Goal: Information Seeking & Learning: Get advice/opinions

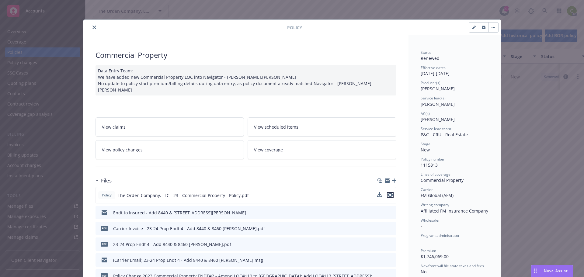
click at [389, 193] on icon "preview file" at bounding box center [389, 195] width 5 height 4
click at [378, 192] on icon "download file" at bounding box center [380, 194] width 5 height 5
click at [554, 271] on span "Nova Assist" at bounding box center [555, 270] width 24 height 5
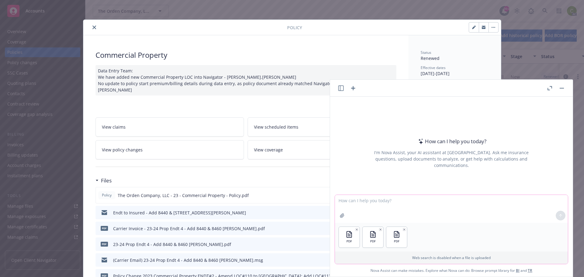
click at [423, 203] on textarea at bounding box center [451, 209] width 233 height 28
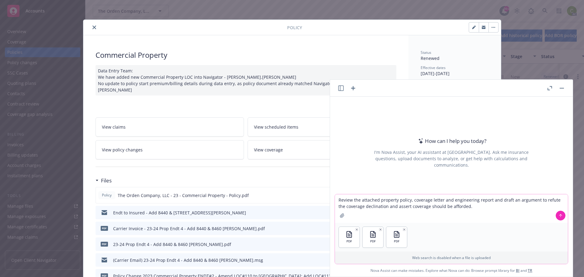
type textarea "Review the attached property policy, coverage letter and engineering report and…"
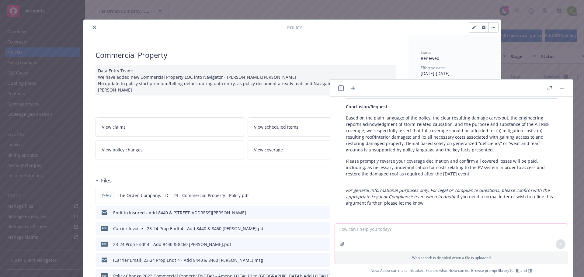
scroll to position [495, 0]
click at [94, 26] on button "close" at bounding box center [94, 27] width 7 height 7
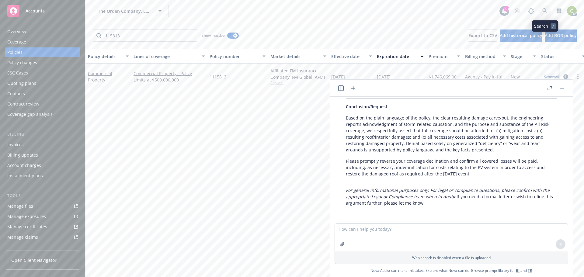
click at [542, 10] on icon at bounding box center [544, 10] width 5 height 5
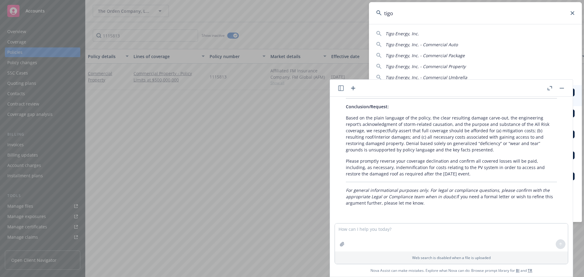
click at [409, 34] on span "Tigo Energy, Inc." at bounding box center [401, 34] width 33 height 6
type input "Tigo Energy, Inc."
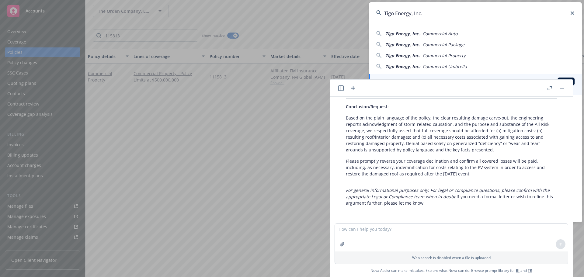
drag, startPoint x: 439, startPoint y: 38, endPoint x: 408, endPoint y: 37, distance: 30.4
click at [408, 37] on div "Tigo Energy, Inc. - Commercial Auto Tigo Energy, Inc. - Commercial Package Tigo…" at bounding box center [475, 49] width 213 height 42
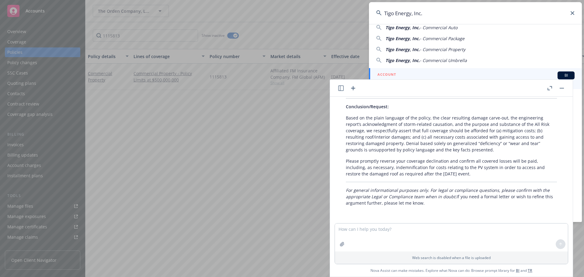
scroll to position [8, 0]
click at [432, 74] on div "ACCOUNT BI" at bounding box center [475, 74] width 197 height 8
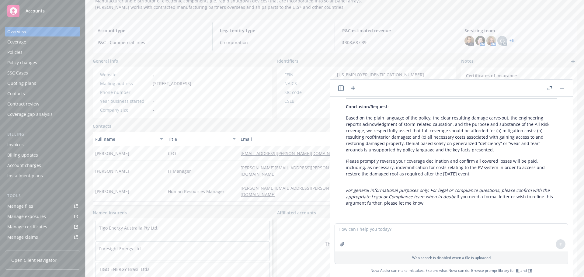
scroll to position [56, 0]
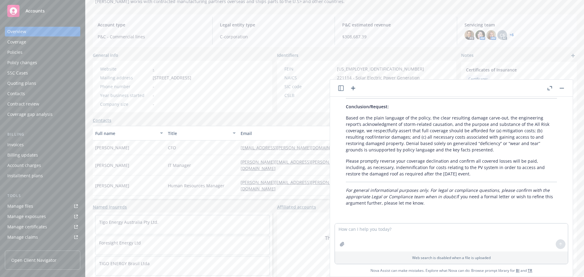
click at [511, 36] on div "PD AM AM CS AC + 6" at bounding box center [517, 35] width 107 height 10
click at [509, 34] on link "+ 6" at bounding box center [511, 35] width 4 height 4
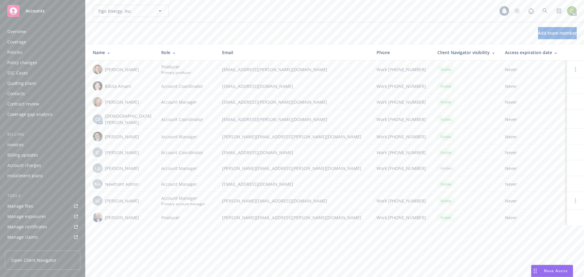
scroll to position [119, 0]
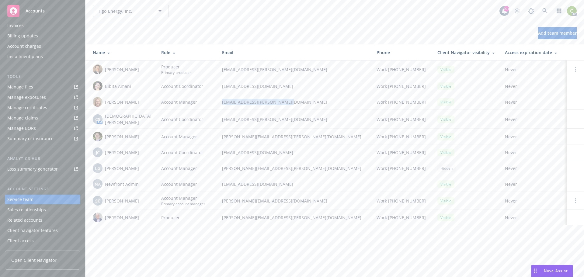
drag, startPoint x: 280, startPoint y: 104, endPoint x: 199, endPoint y: 102, distance: 81.2
click at [199, 102] on tr "[PERSON_NAME] Account Manager [PERSON_NAME][EMAIL_ADDRESS][PERSON_NAME][DOMAIN_…" at bounding box center [334, 102] width 498 height 16
copy tr "[EMAIL_ADDRESS][PERSON_NAME][DOMAIN_NAME]"
click at [33, 29] on div "Overview" at bounding box center [42, 32] width 71 height 10
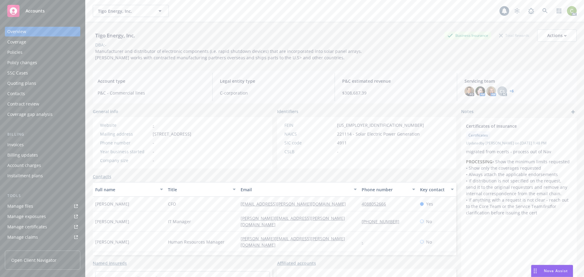
click at [567, 271] on span "Nova Assist" at bounding box center [555, 270] width 24 height 5
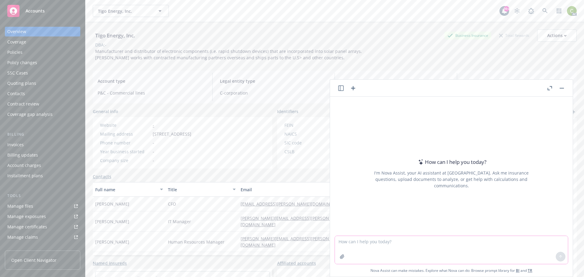
click at [351, 242] on textarea at bounding box center [451, 250] width 233 height 28
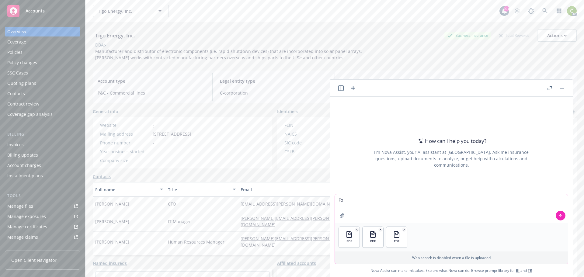
type textarea "F"
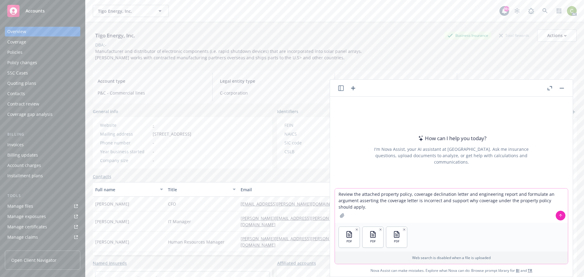
type textarea "Review the attached property policy, coverage declination letter and engineerin…"
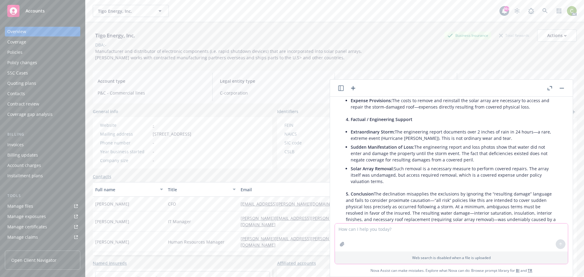
scroll to position [286, 0]
drag, startPoint x: 387, startPoint y: 180, endPoint x: 342, endPoint y: 118, distance: 76.9
click at [342, 118] on div "Here’s a structured argument contesting the insurer’s declination, using analys…" at bounding box center [451, 81] width 223 height 428
copy div "4. Factual / Engineering Support Extraordinary Storm: The engineering report do…"
click at [437, 196] on p "5. Conclusion The declination misapplies the exclusions by ignoring the “result…" at bounding box center [451, 209] width 211 height 38
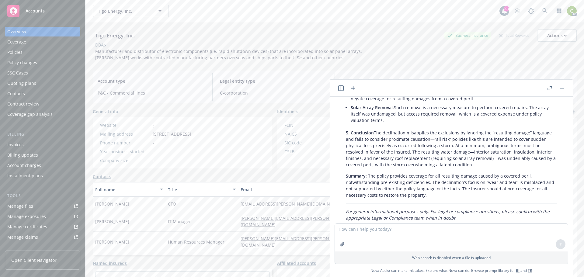
scroll to position [347, 0]
click at [400, 230] on textarea at bounding box center [451, 237] width 233 height 28
drag, startPoint x: 381, startPoint y: 228, endPoint x: 380, endPoint y: 232, distance: 4.4
click at [381, 228] on textarea "Make an argument for coverage for the cost to remove the solar array" at bounding box center [451, 237] width 233 height 29
drag, startPoint x: 502, startPoint y: 229, endPoint x: 582, endPoint y: 242, distance: 81.0
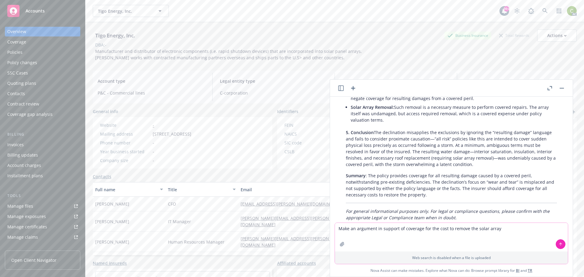
click at [502, 229] on textarea "Make an argument in support of coverage for the cost to remove the solar array" at bounding box center [451, 237] width 233 height 29
type textarea "Make an argument in support of coverage for the cost to remove the solar array …"
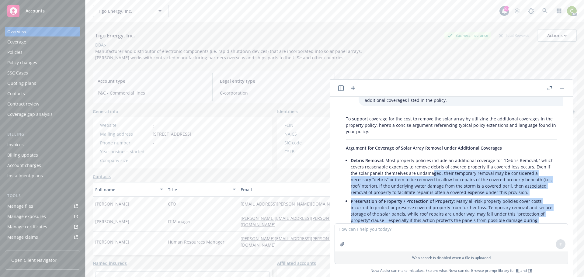
scroll to position [499, 0]
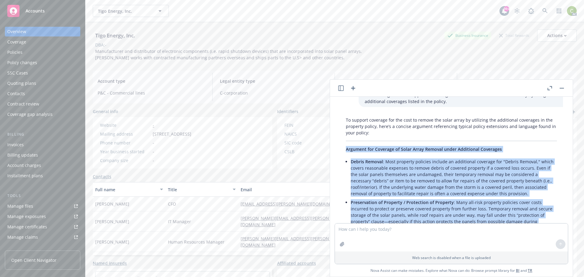
drag, startPoint x: 464, startPoint y: 195, endPoint x: 336, endPoint y: 154, distance: 135.1
copy div "Loremips dol Sitametc ad Elits Doeiu Tempori utlab Etdolorema Aliquaeni Admini …"
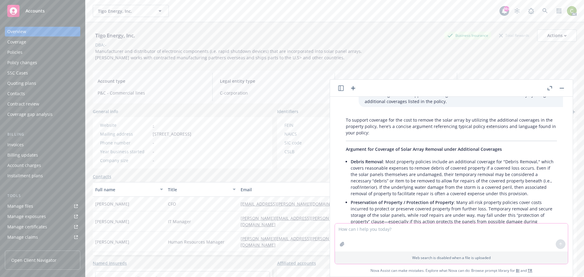
click at [477, 234] on textarea at bounding box center [451, 237] width 233 height 28
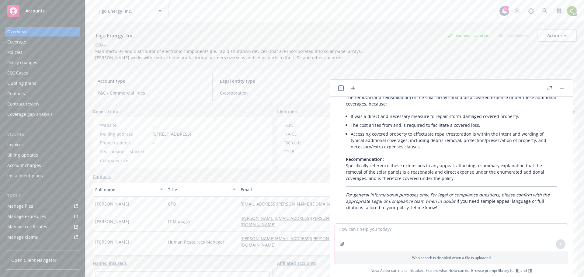
scroll to position [773, 0]
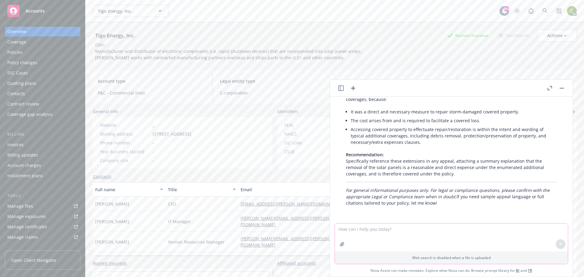
click at [391, 230] on textarea at bounding box center [451, 237] width 233 height 28
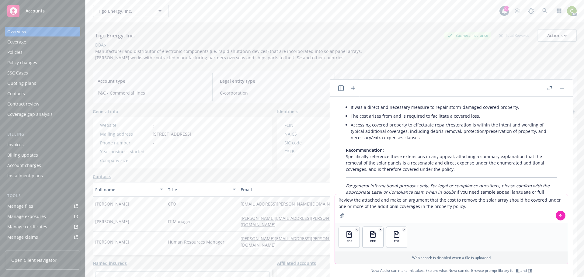
type textarea "Review the attached and make an argument that the cost to remove the solar arra…"
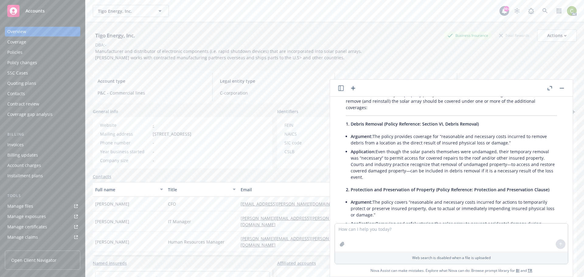
scroll to position [879, 0]
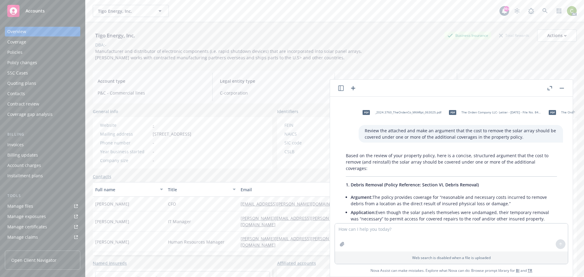
drag, startPoint x: 535, startPoint y: 171, endPoint x: 335, endPoint y: 185, distance: 200.5
copy div "4. Loremi Dolorsi (Ametco Adipiscin: Elitsed DO, Eiusmo Tempori) Utlabore: Etd …"
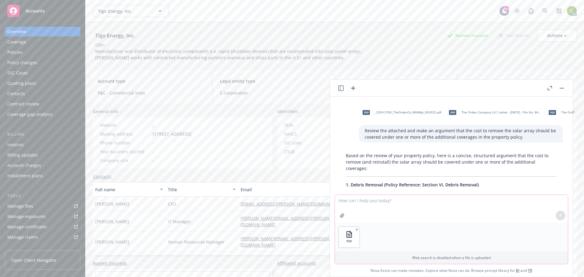
click at [365, 203] on textarea at bounding box center [451, 209] width 233 height 28
type textarea "Review this report and argue that the roof was physically damaged within meanin…"
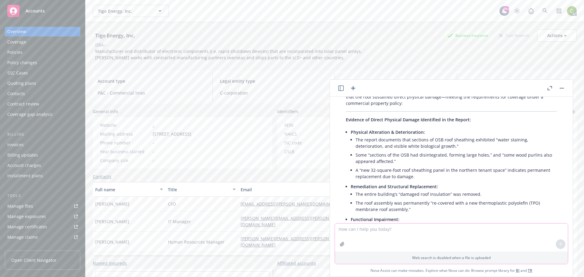
scroll to position [1233, 0]
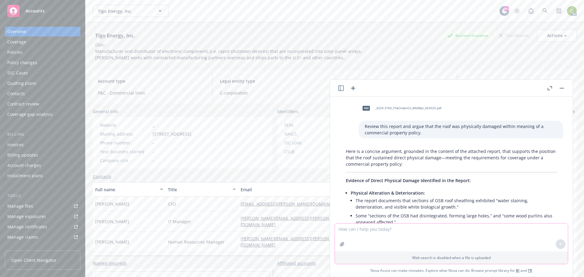
click at [416, 230] on textarea at bounding box center [451, 237] width 233 height 28
type textarea "Adjust this for the requirement that the damage to the roof cannot be due to we…"
click at [562, 243] on button at bounding box center [560, 244] width 10 height 10
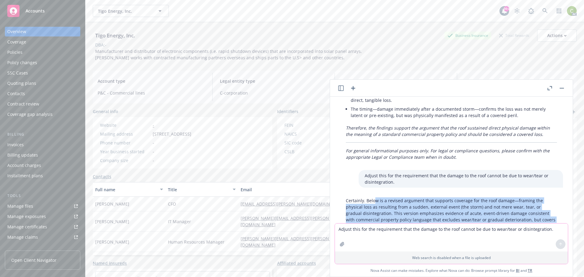
scroll to position [1591, 0]
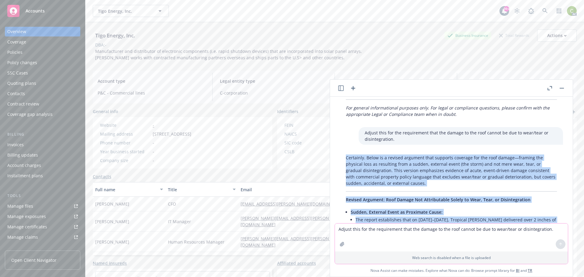
drag, startPoint x: 516, startPoint y: 171, endPoint x: 336, endPoint y: 155, distance: 181.5
copy div "Loremipsu. Dolor si a consect adipisci elit seddoeiu temporin utl etd magn aliq…"
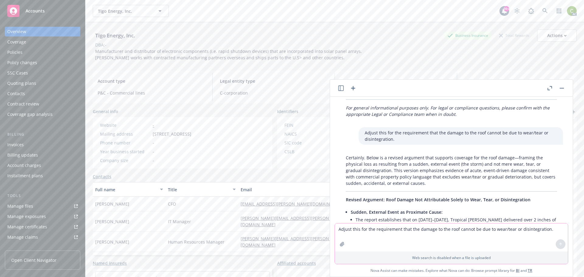
click at [391, 230] on textarea "Adjust this for the requirement that the damage to the roof cannot be due to we…" at bounding box center [451, 237] width 233 height 28
drag, startPoint x: 391, startPoint y: 230, endPoint x: 369, endPoint y: 229, distance: 21.9
click at [369, 229] on textarea "Adjust this for the requirement that the damage to the roof cannot be due to we…" at bounding box center [451, 237] width 233 height 28
paste textarea "Courts and industry practice recognize that removal of undamaged property—to ac…"
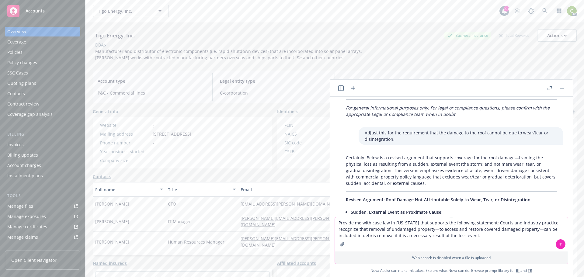
type textarea "Provide me with case law in [US_STATE] that supports the following statement: C…"
click at [558, 244] on icon at bounding box center [560, 244] width 4 height 4
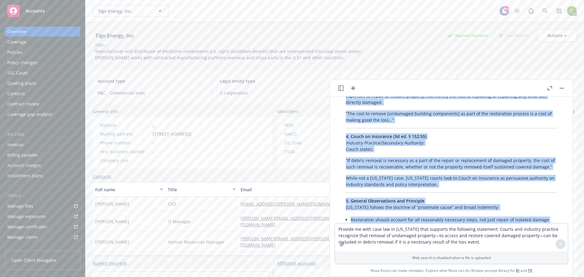
scroll to position [2350, 0]
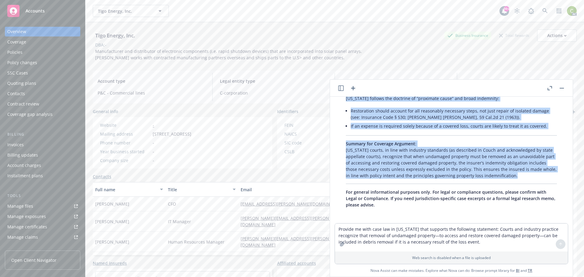
drag, startPoint x: 346, startPoint y: 138, endPoint x: 528, endPoint y: 168, distance: 184.4
click at [528, 168] on div "Here are relevant [US_STATE] case law and supporting authority for the proposit…" at bounding box center [451, 8] width 223 height 406
copy div "Lore ips dolorsit Ametconsec adip eli sed doeiusmodt incididun utl etd magnaali…"
click at [371, 233] on textarea "Provide me with case law in [US_STATE] that supports the following statement: C…" at bounding box center [451, 237] width 233 height 28
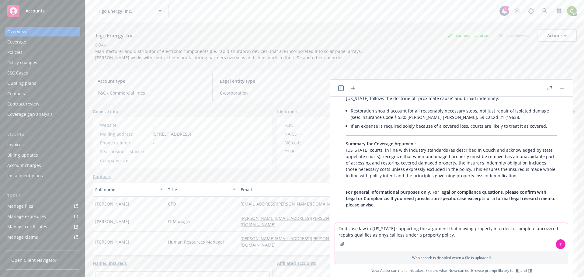
type textarea "Find case law in [US_STATE] supporting the argument that moving property in ord…"
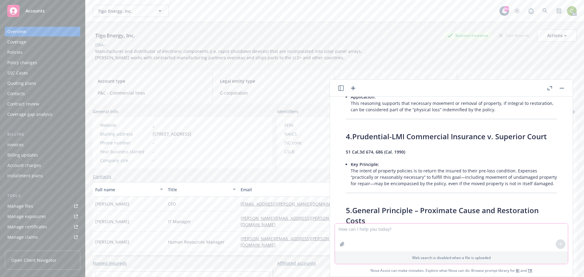
scroll to position [2787, 0]
